Goal: Book appointment/travel/reservation

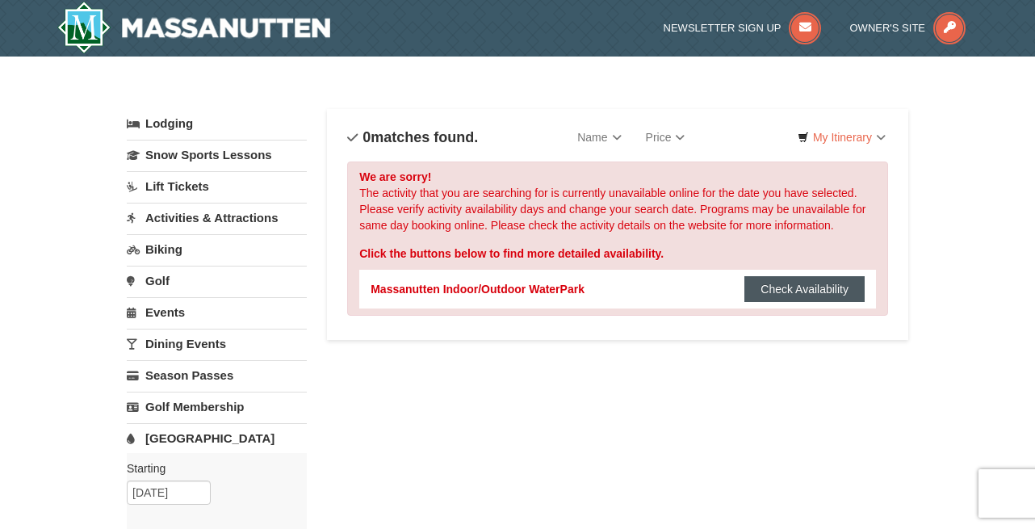
click at [800, 291] on button "Check Availability" at bounding box center [805, 289] width 120 height 26
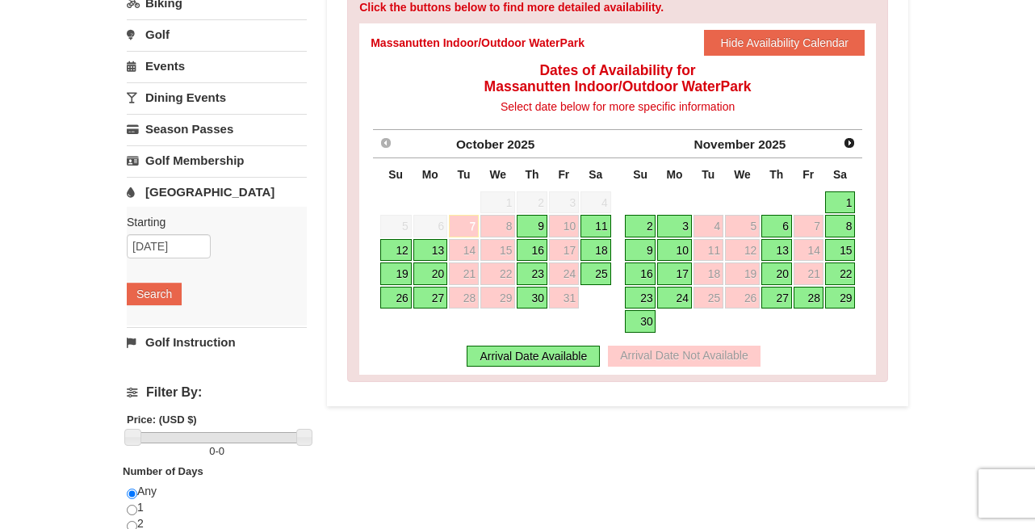
scroll to position [247, 0]
click at [594, 231] on link "11" at bounding box center [596, 225] width 31 height 23
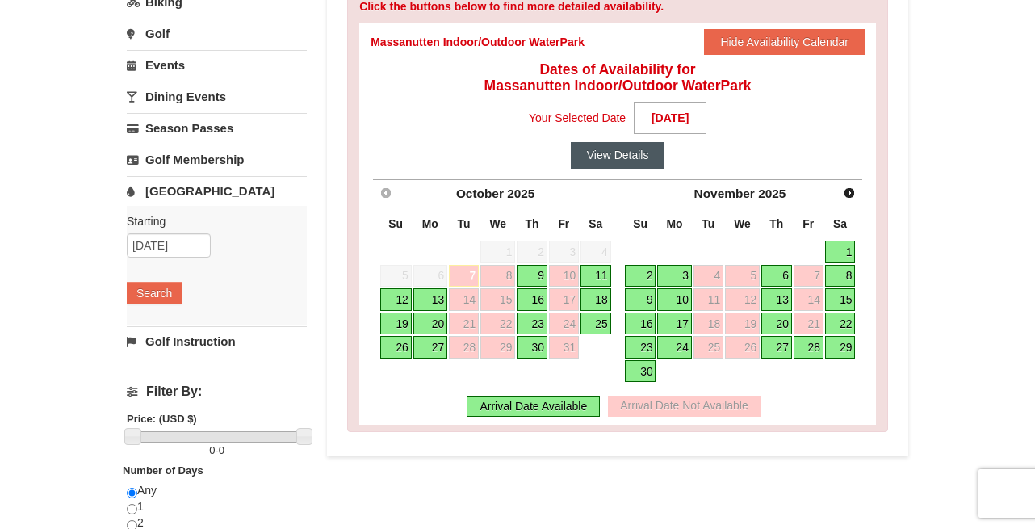
click at [612, 157] on button "View Details" at bounding box center [618, 155] width 94 height 26
